Goal: Information Seeking & Learning: Check status

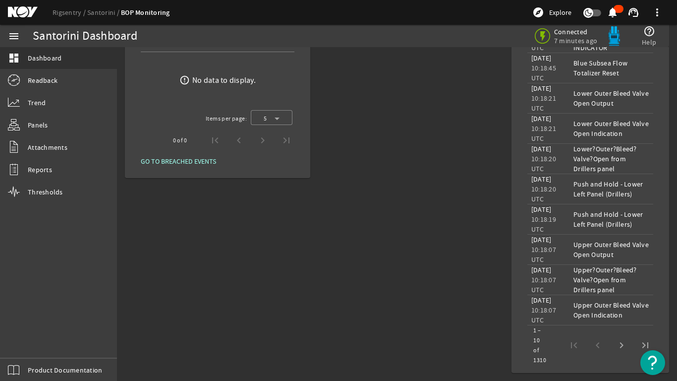
scroll to position [573, 0]
click at [616, 343] on span "Next page" at bounding box center [622, 345] width 24 height 24
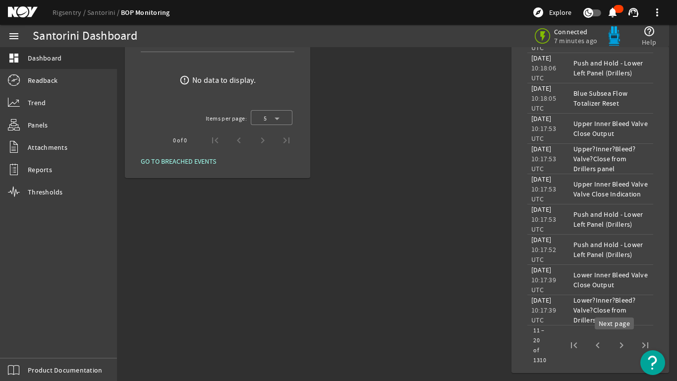
click at [611, 347] on span "Next page" at bounding box center [622, 345] width 24 height 24
click at [614, 345] on span "Next page" at bounding box center [622, 345] width 24 height 24
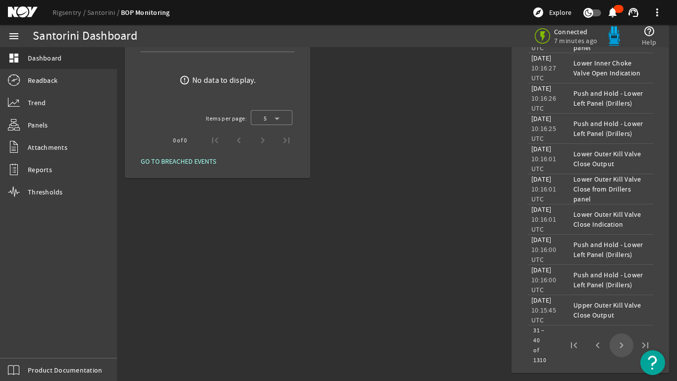
click at [614, 345] on span "Next page" at bounding box center [622, 345] width 24 height 24
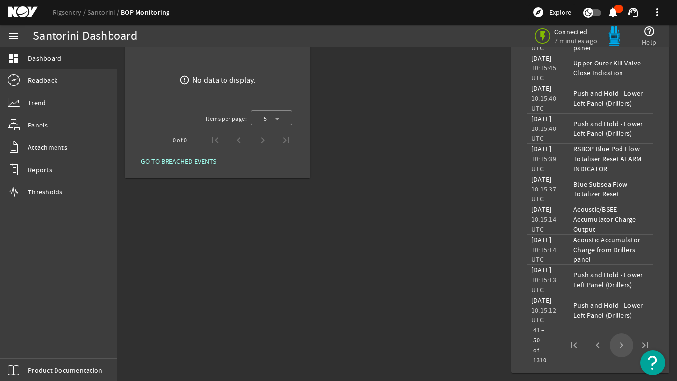
click at [614, 345] on span "Next page" at bounding box center [622, 345] width 24 height 24
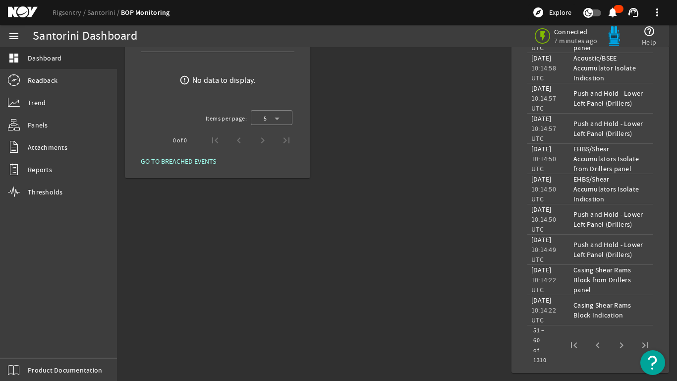
click at [614, 346] on span "Next page" at bounding box center [622, 345] width 24 height 24
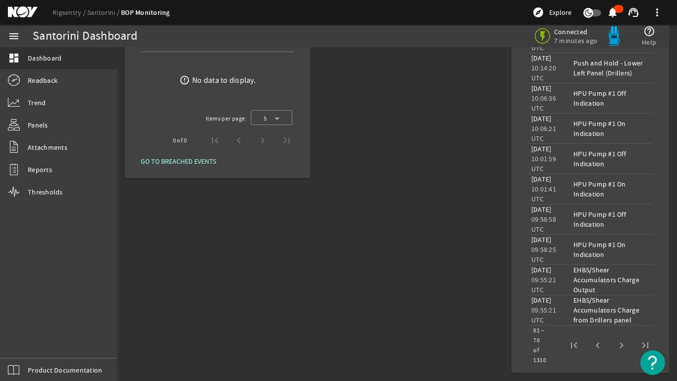
click at [614, 346] on span "Next page" at bounding box center [622, 345] width 24 height 24
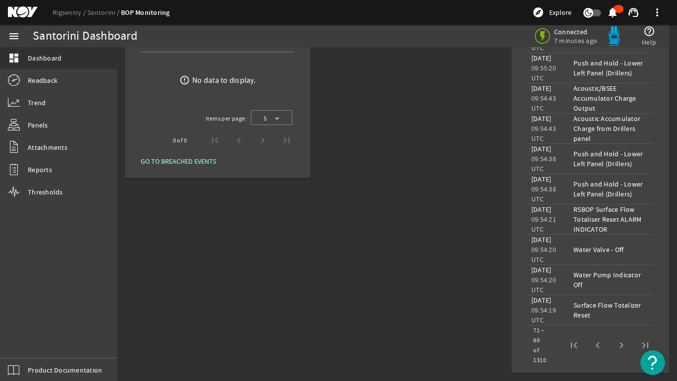
click at [614, 346] on span "Next page" at bounding box center [622, 345] width 24 height 24
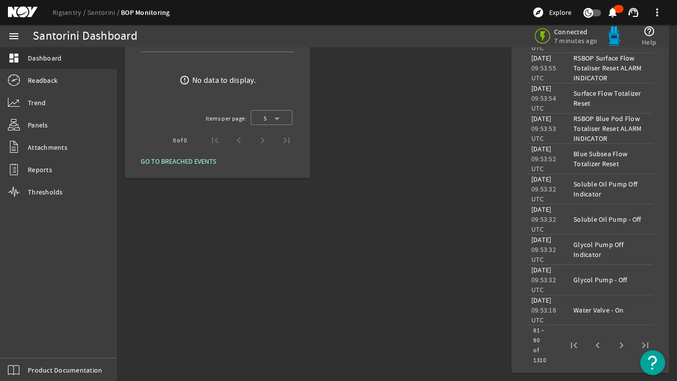
click at [614, 346] on span "Next page" at bounding box center [622, 345] width 24 height 24
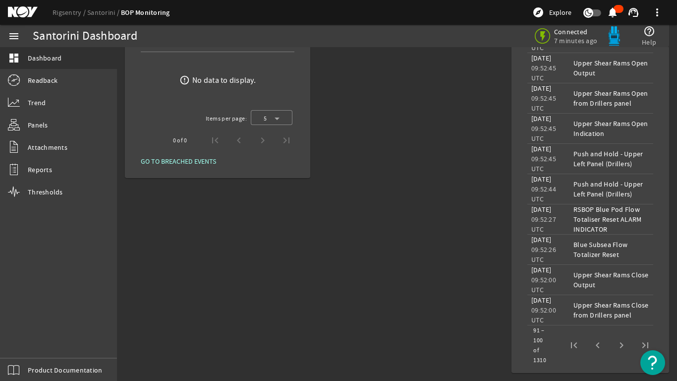
click at [614, 346] on span "Next page" at bounding box center [622, 345] width 24 height 24
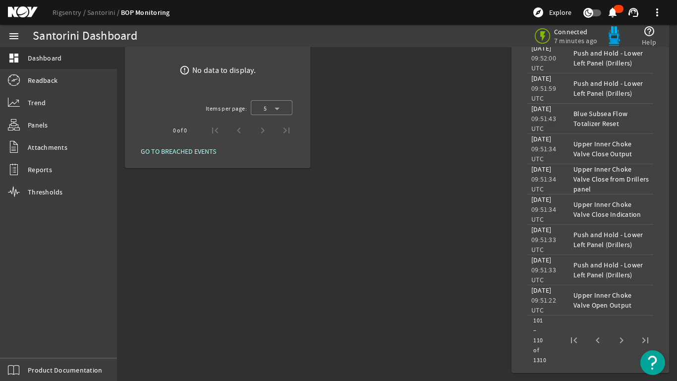
click at [614, 346] on span "Next page" at bounding box center [622, 340] width 24 height 24
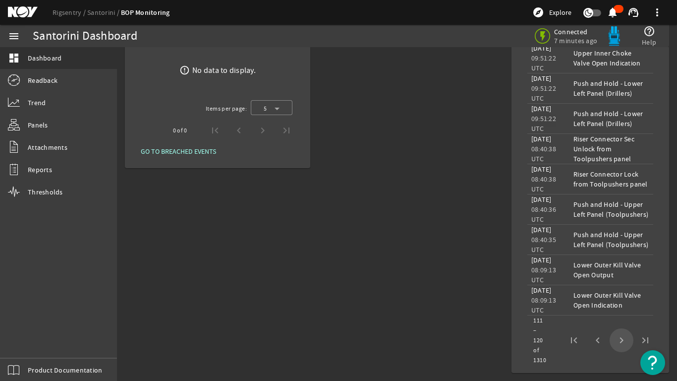
click at [614, 346] on span "Next page" at bounding box center [622, 340] width 24 height 24
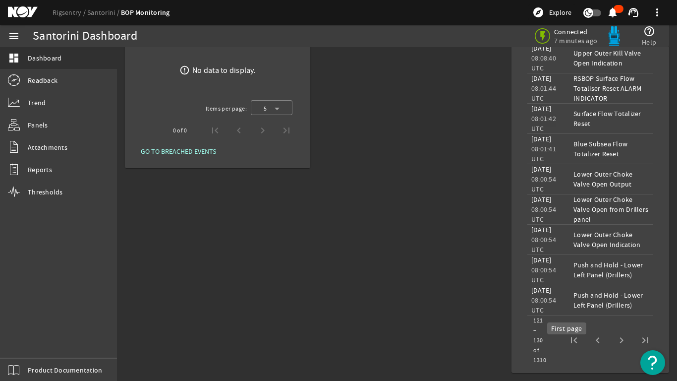
click at [564, 350] on span "First page" at bounding box center [574, 340] width 24 height 24
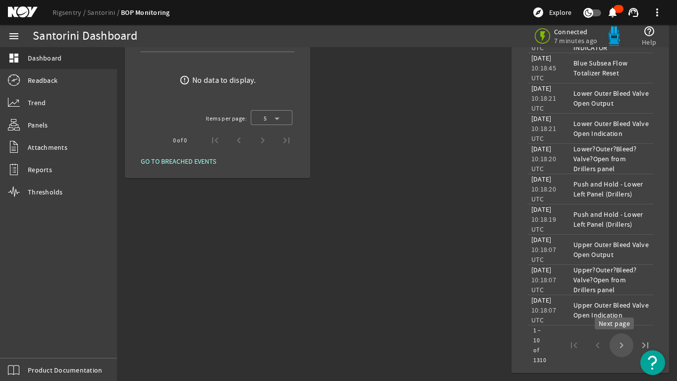
click at [613, 345] on span "Next page" at bounding box center [622, 345] width 24 height 24
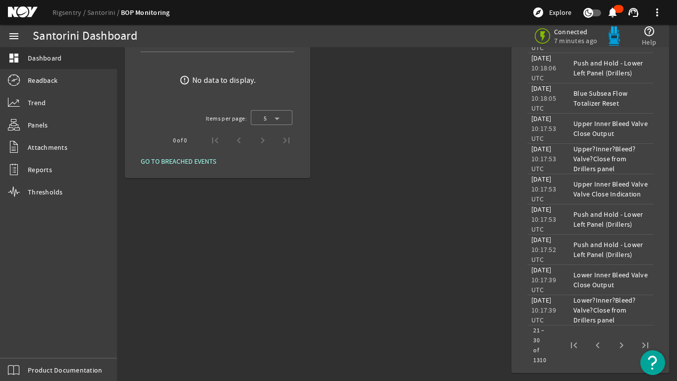
click at [613, 345] on span "Next page" at bounding box center [622, 345] width 24 height 24
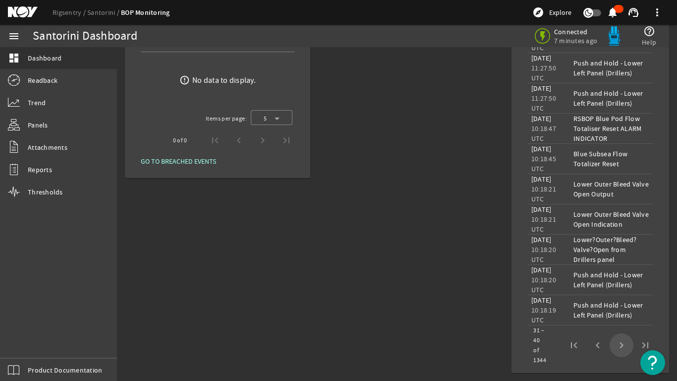
click at [613, 345] on span "Next page" at bounding box center [622, 345] width 24 height 24
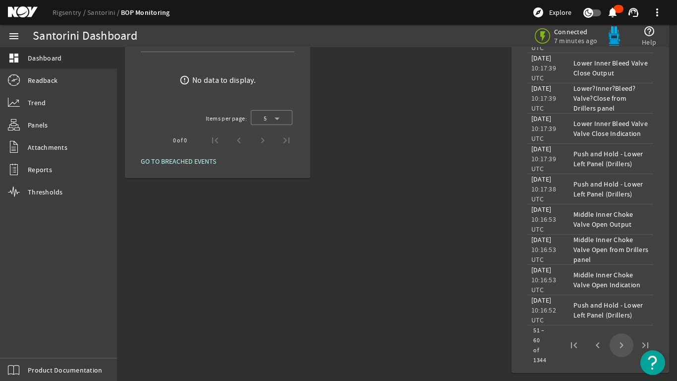
click at [613, 345] on span "Next page" at bounding box center [622, 345] width 24 height 24
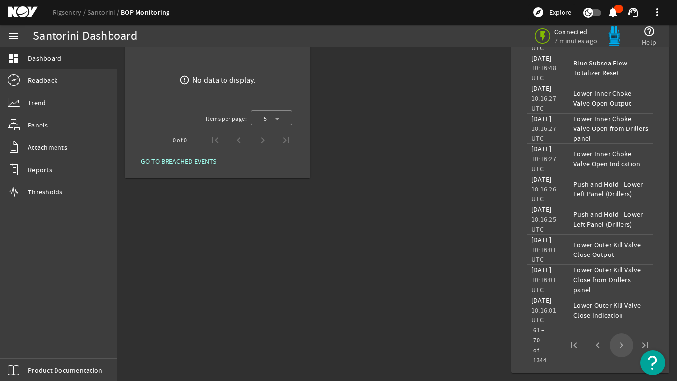
click at [613, 345] on span "Next page" at bounding box center [622, 345] width 24 height 24
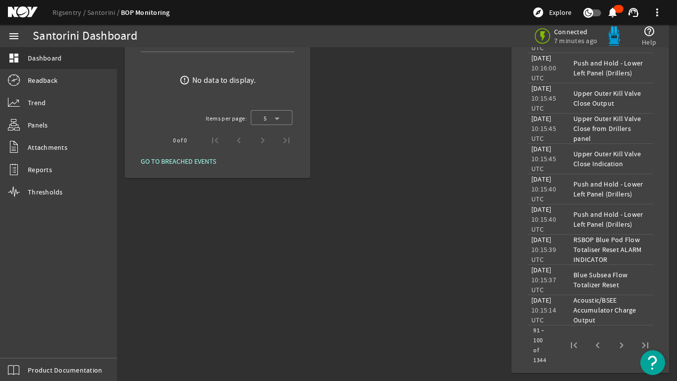
click at [613, 345] on span "Next page" at bounding box center [622, 345] width 24 height 24
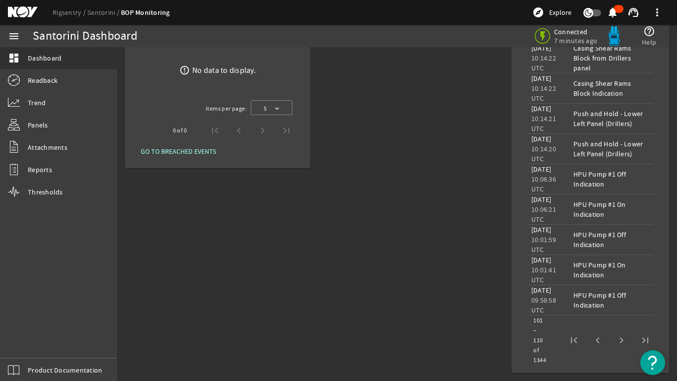
click at [613, 345] on span "Next page" at bounding box center [622, 340] width 24 height 24
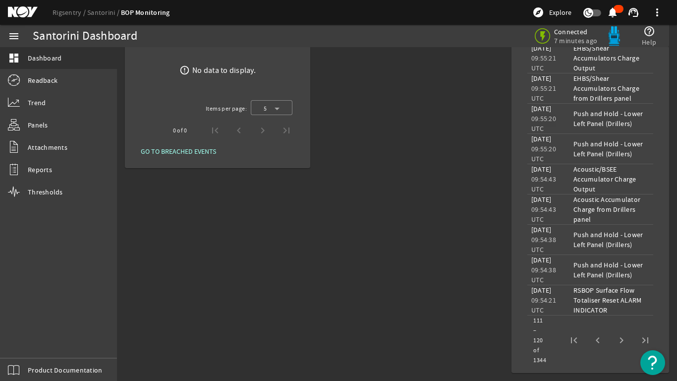
click at [613, 345] on span "Next page" at bounding box center [622, 340] width 24 height 24
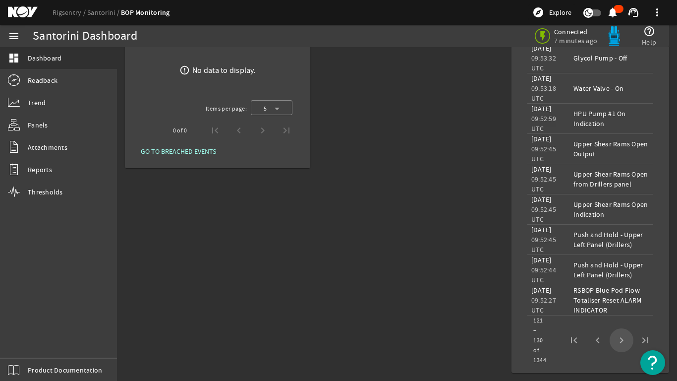
click at [613, 345] on span "Next page" at bounding box center [622, 340] width 24 height 24
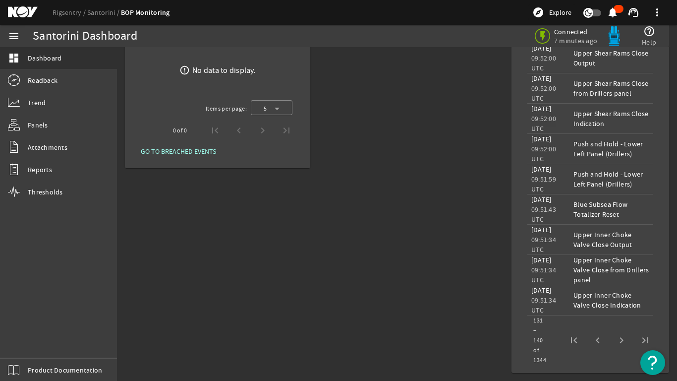
click at [615, 352] on span "Next page" at bounding box center [622, 340] width 24 height 24
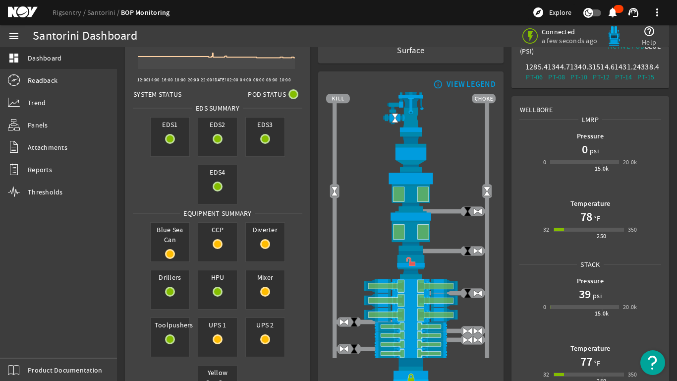
scroll to position [77, 0]
